Goal: Transaction & Acquisition: Subscribe to service/newsletter

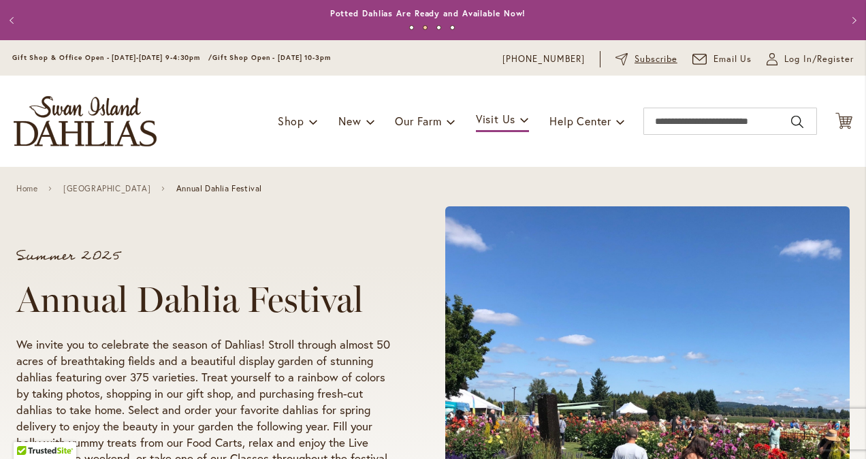
click at [615, 59] on icon at bounding box center [621, 59] width 12 height 12
